Goal: Obtain resource: Obtain resource

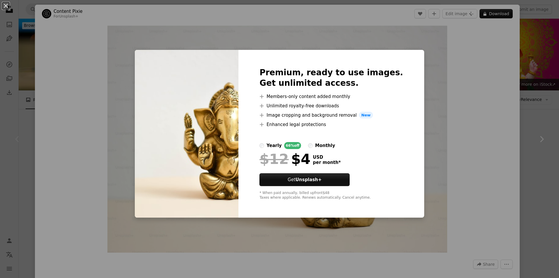
click at [529, 119] on div "An X shape Premium, ready to use images. Get unlimited access. A plus sign Memb…" at bounding box center [279, 139] width 559 height 278
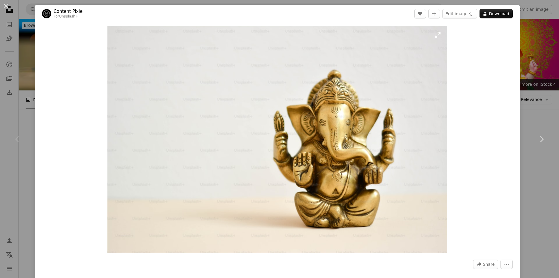
drag, startPoint x: 278, startPoint y: 88, endPoint x: 242, endPoint y: 115, distance: 45.3
click at [242, 115] on img "Zoom in on this image" at bounding box center [278, 139] width 340 height 227
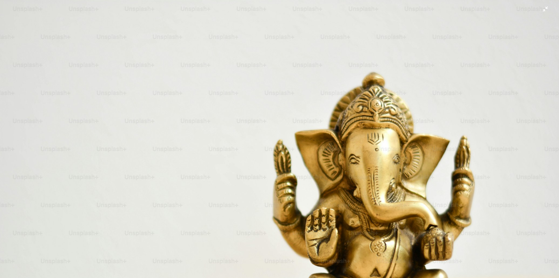
scroll to position [45, 0]
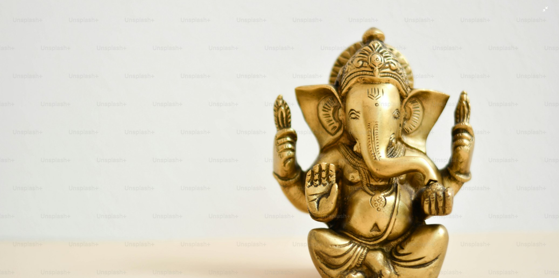
click at [367, 131] on img "Zoom out on this image" at bounding box center [280, 141] width 560 height 373
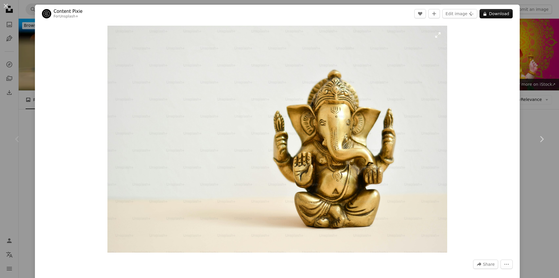
click at [216, 137] on img "Zoom in on this image" at bounding box center [278, 139] width 340 height 227
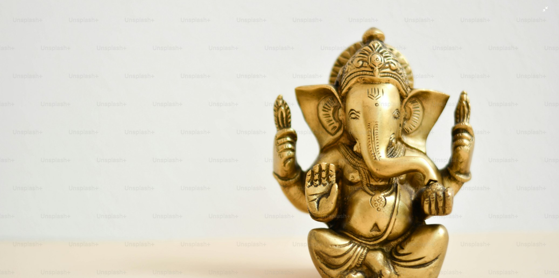
drag, startPoint x: 509, startPoint y: 3, endPoint x: 385, endPoint y: 57, distance: 135.1
click at [385, 57] on img "Zoom out on this image" at bounding box center [280, 141] width 560 height 373
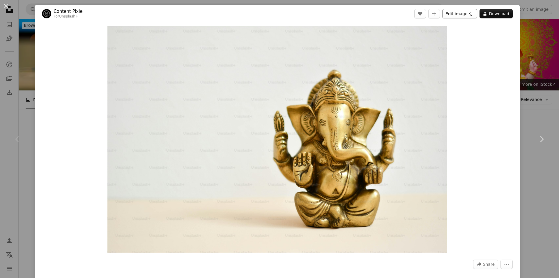
click at [462, 12] on button "Edit image Plus sign for Unsplash+" at bounding box center [460, 13] width 35 height 9
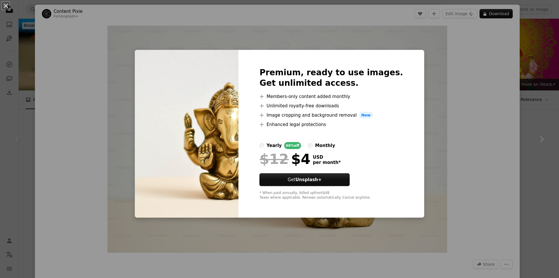
click at [181, 83] on img at bounding box center [187, 134] width 104 height 168
click at [191, 84] on img at bounding box center [187, 134] width 104 height 168
drag, startPoint x: 459, startPoint y: 206, endPoint x: 448, endPoint y: 114, distance: 92.7
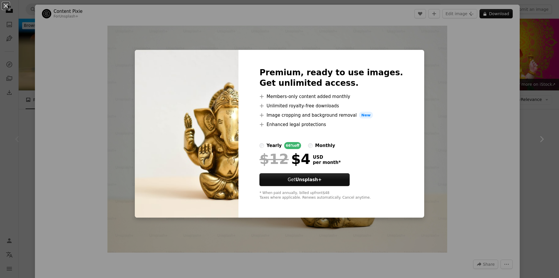
click at [448, 114] on div "An X shape Premium, ready to use images. Get unlimited access. A plus sign Memb…" at bounding box center [279, 139] width 559 height 278
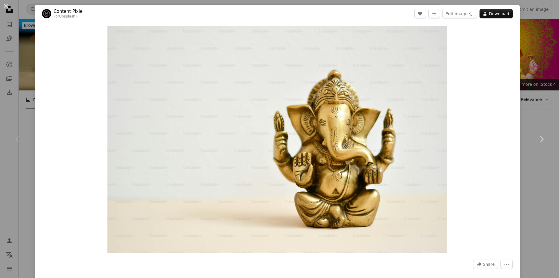
click at [524, 16] on div "An X shape Chevron left Chevron right Content Pixie For Unsplash+ A heart A plu…" at bounding box center [279, 139] width 559 height 278
